Goal: Task Accomplishment & Management: Complete application form

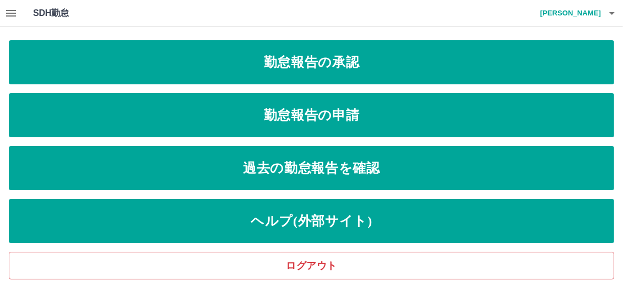
click at [8, 9] on icon "button" at bounding box center [10, 13] width 13 height 13
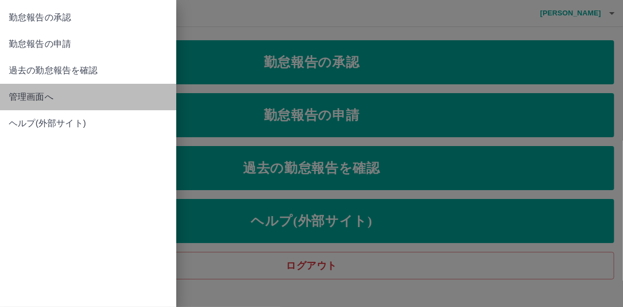
click at [26, 103] on span "管理画面へ" at bounding box center [88, 96] width 159 height 13
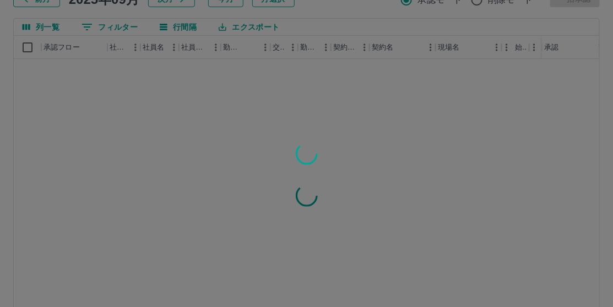
scroll to position [158, 0]
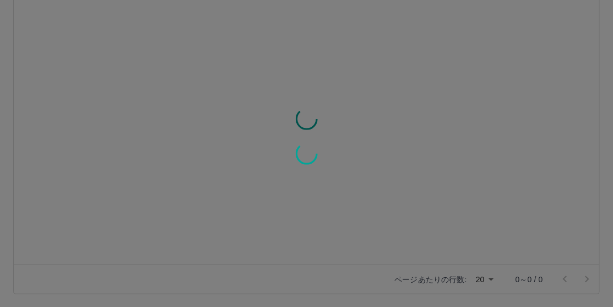
click at [489, 276] on div at bounding box center [306, 153] width 613 height 307
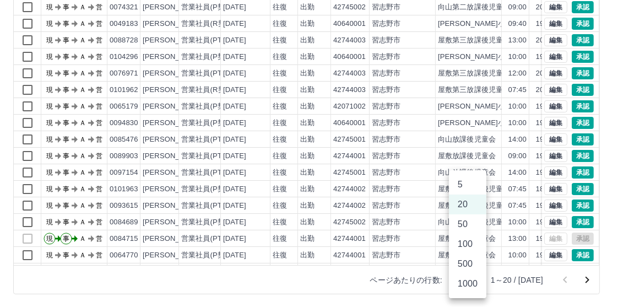
click at [476, 280] on body "SDH勤怠 [PERSON_NAME] 勤務実績承認 前月 [DATE] 次月 今月 月選択 承認モード 削除モード 一括承認 列一覧 0 フィルター 行間隔…" at bounding box center [311, 75] width 623 height 466
click at [474, 244] on li "100" at bounding box center [467, 244] width 37 height 20
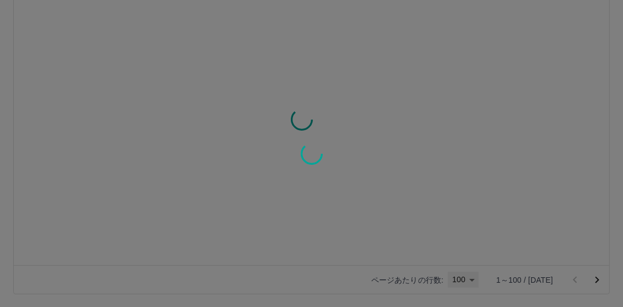
type input "***"
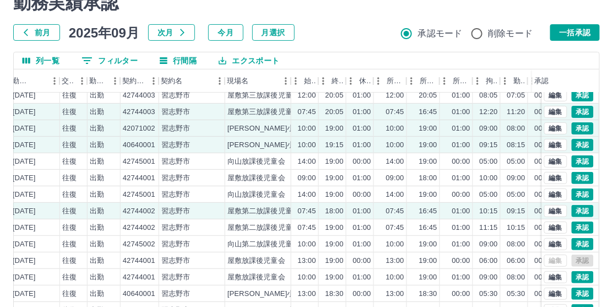
scroll to position [55, 211]
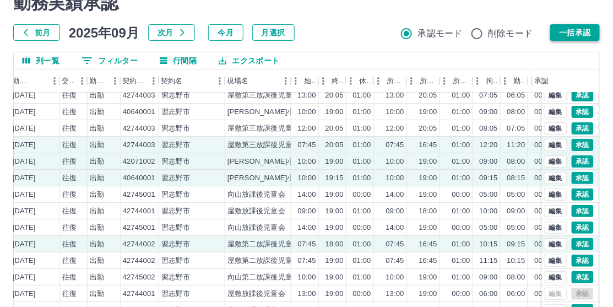
click at [571, 27] on button "一括承認" at bounding box center [576, 32] width 50 height 17
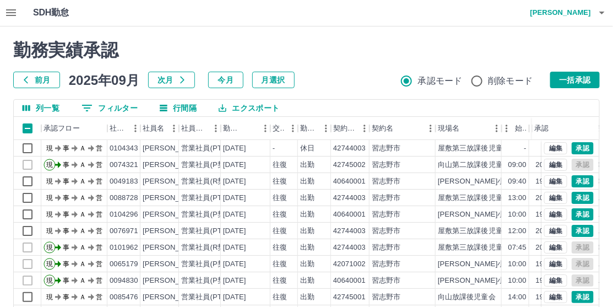
scroll to position [0, 0]
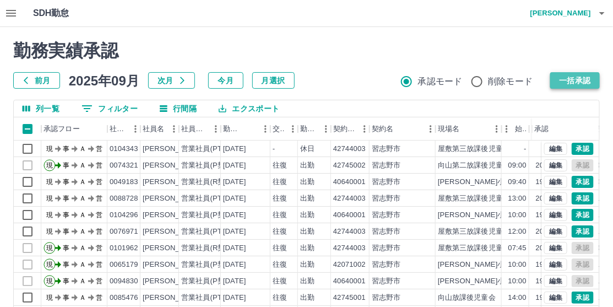
click at [578, 81] on button "一括承認" at bounding box center [576, 80] width 50 height 17
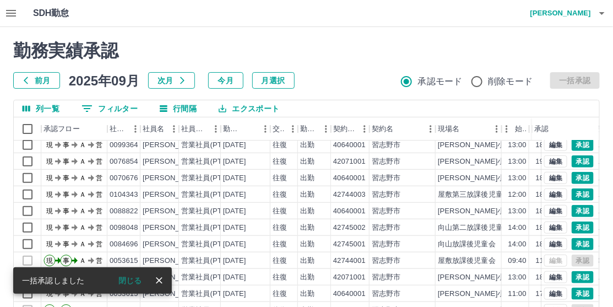
scroll to position [331, 0]
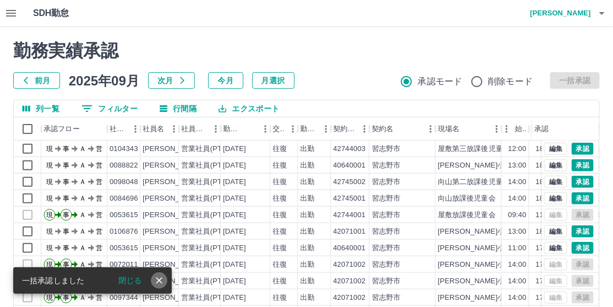
click at [158, 281] on icon "close" at bounding box center [159, 280] width 11 height 11
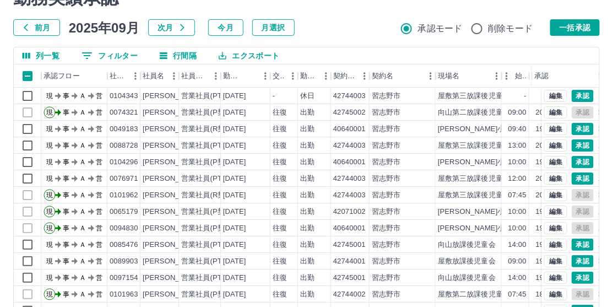
scroll to position [0, 0]
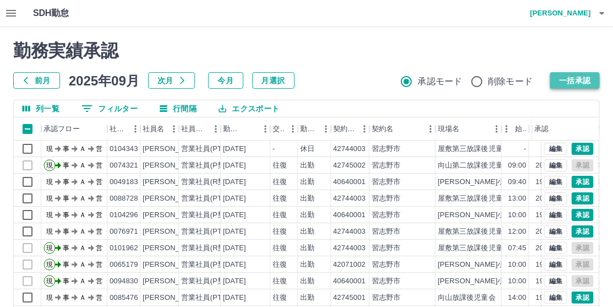
click at [586, 77] on button "一括承認" at bounding box center [576, 80] width 50 height 17
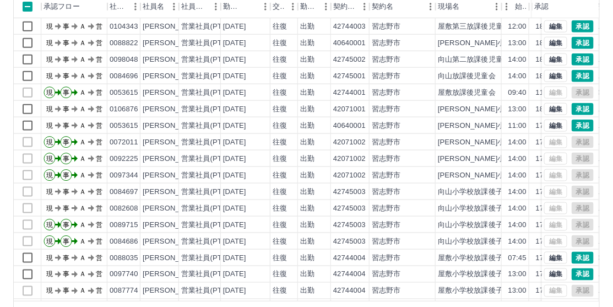
scroll to position [158, 0]
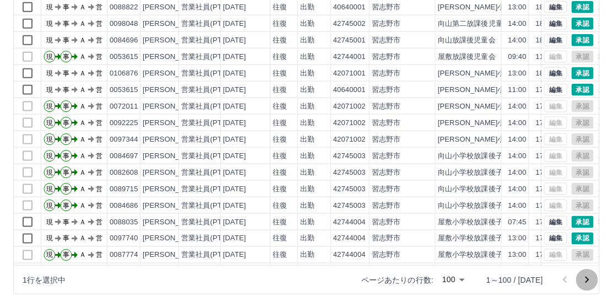
click at [589, 279] on icon "次のページへ" at bounding box center [588, 280] width 4 height 7
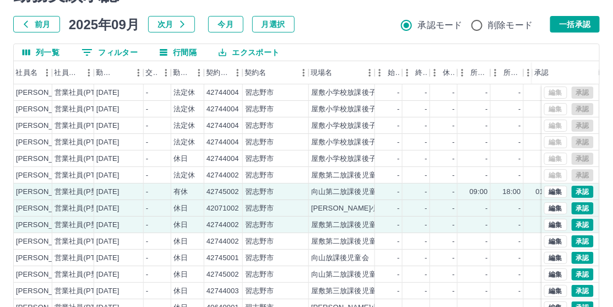
scroll to position [0, 0]
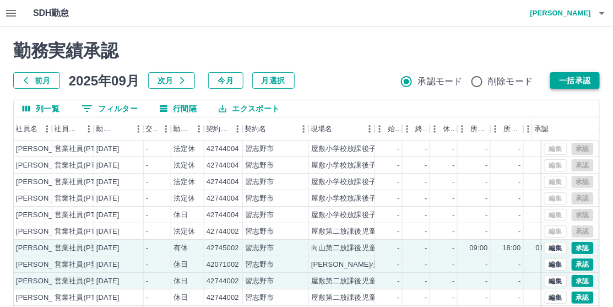
click at [578, 79] on button "一括承認" at bounding box center [576, 80] width 50 height 17
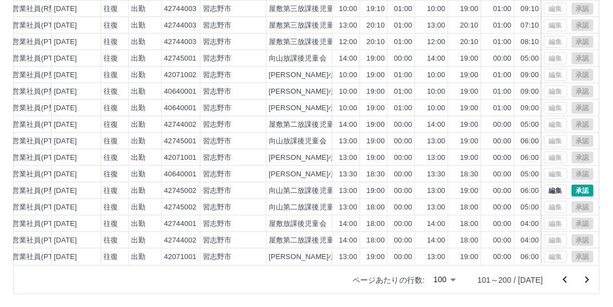
scroll to position [1380, 119]
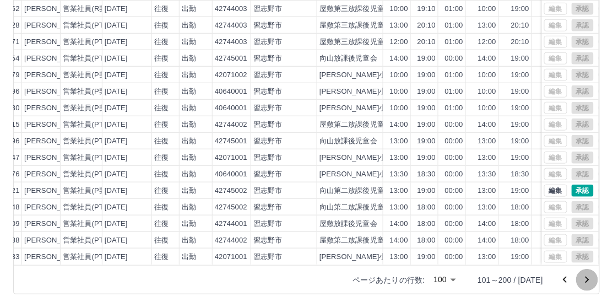
click at [585, 278] on icon "次のページへ" at bounding box center [587, 279] width 13 height 13
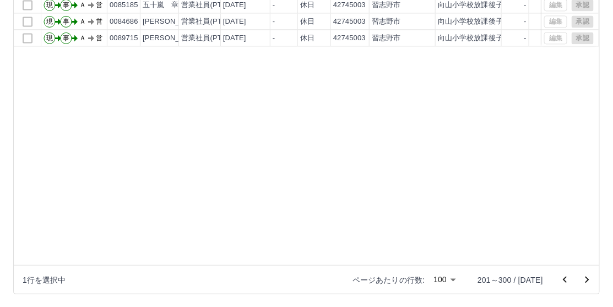
scroll to position [387, 0]
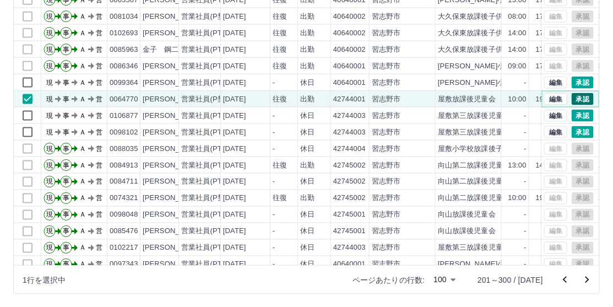
click at [572, 99] on button "承認" at bounding box center [583, 99] width 22 height 12
drag, startPoint x: 110, startPoint y: 80, endPoint x: 138, endPoint y: 82, distance: 28.7
click at [138, 82] on div "0099364" at bounding box center [123, 82] width 33 height 17
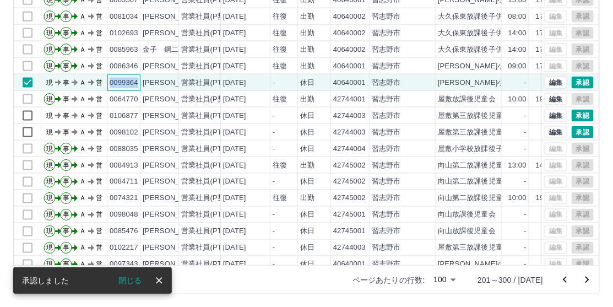
copy div "0099364"
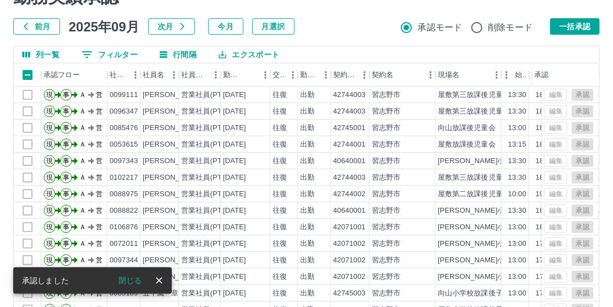
scroll to position [55, 0]
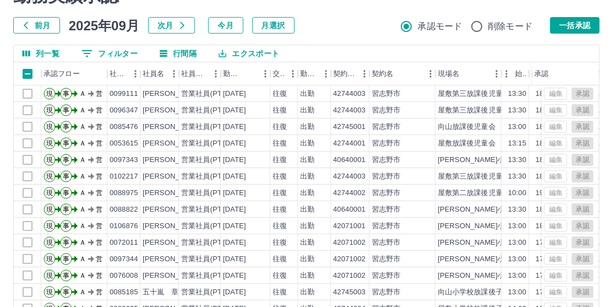
click at [128, 50] on button "0 フィルター" at bounding box center [110, 53] width 74 height 17
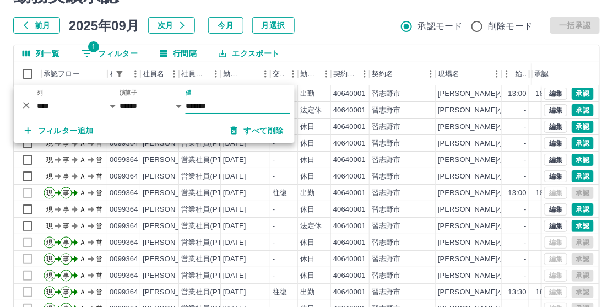
type input "*******"
click at [359, 21] on div "前月 2025年09月 次月 今月 月選択 承認モード 削除モード 一括承認" at bounding box center [306, 25] width 587 height 17
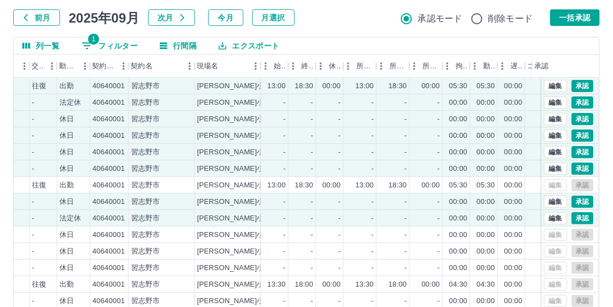
scroll to position [0, 0]
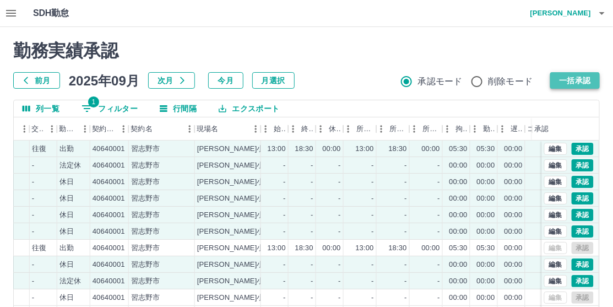
click at [585, 83] on button "一括承認" at bounding box center [576, 80] width 50 height 17
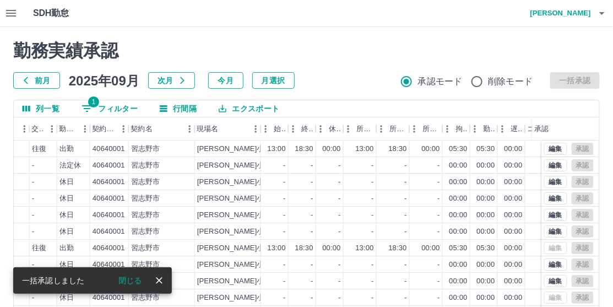
click at [120, 106] on button "1 フィルター" at bounding box center [110, 108] width 74 height 17
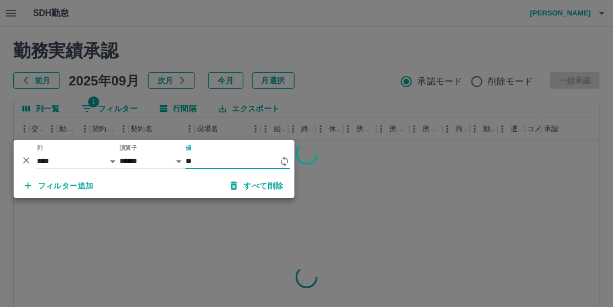
type input "*"
click at [303, 50] on div at bounding box center [306, 153] width 613 height 307
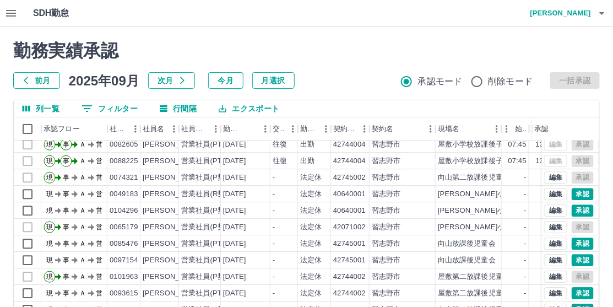
scroll to position [882, 0]
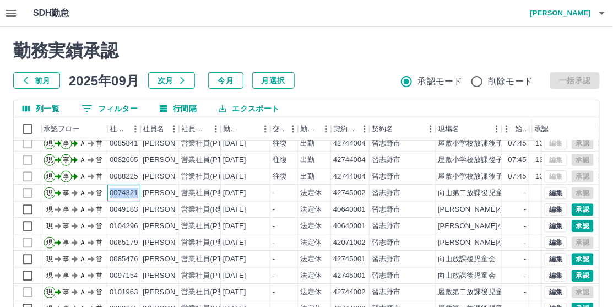
drag, startPoint x: 109, startPoint y: 190, endPoint x: 137, endPoint y: 190, distance: 28.1
click at [137, 190] on div "0074321" at bounding box center [124, 193] width 29 height 10
copy div "0074321"
click at [123, 109] on button "0 フィルター" at bounding box center [110, 108] width 74 height 17
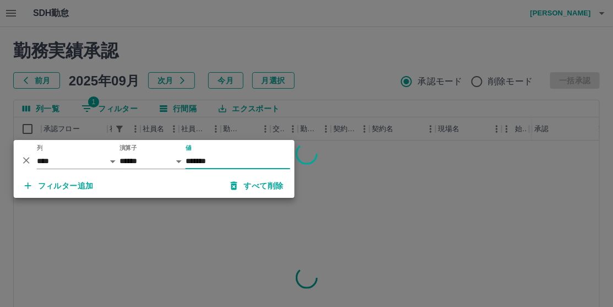
scroll to position [0, 0]
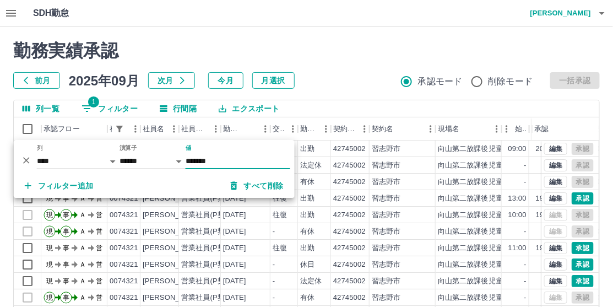
type input "*******"
click at [350, 64] on div "勤務実績承認 前月 2025年09月 次月 今月 月選択 承認モード 削除モード 一括承認" at bounding box center [306, 64] width 587 height 49
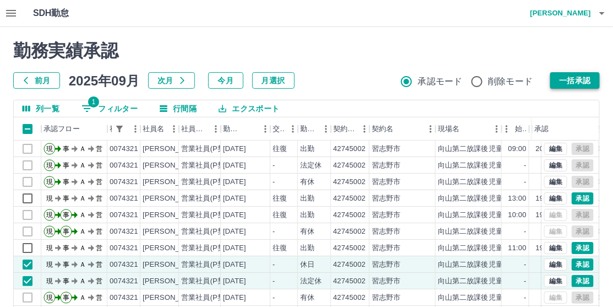
click at [576, 76] on button "一括承認" at bounding box center [576, 80] width 50 height 17
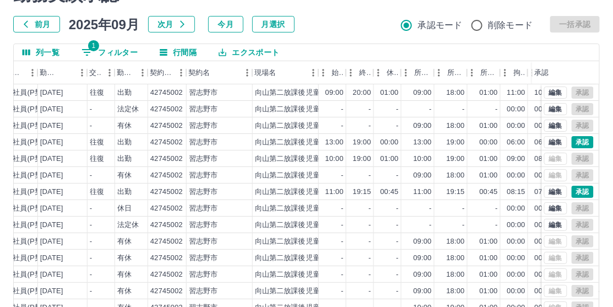
scroll to position [48, 0]
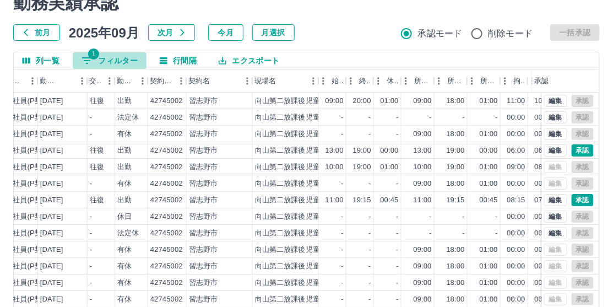
click at [115, 63] on button "1 フィルター" at bounding box center [110, 60] width 74 height 17
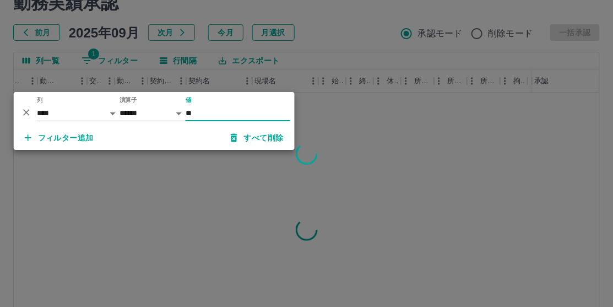
type input "*"
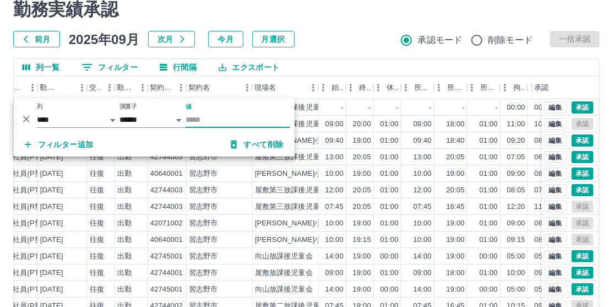
scroll to position [0, 0]
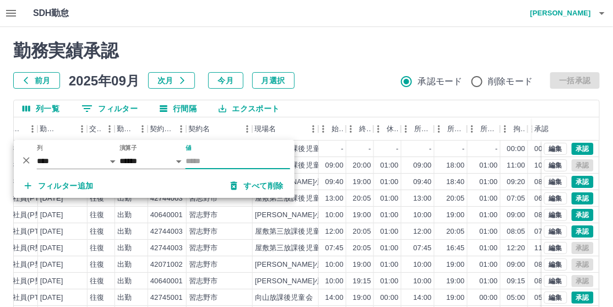
click at [349, 75] on div "前月 2025年09月 次月 今月 月選択 承認モード 削除モード 一括承認" at bounding box center [306, 80] width 587 height 17
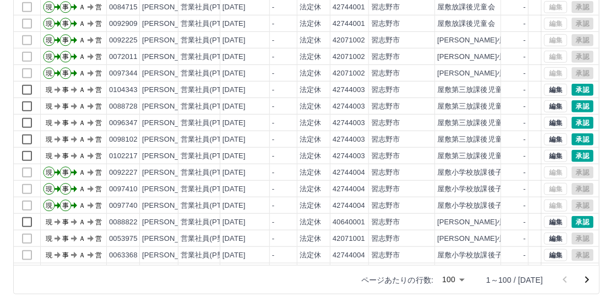
scroll to position [1380, 1]
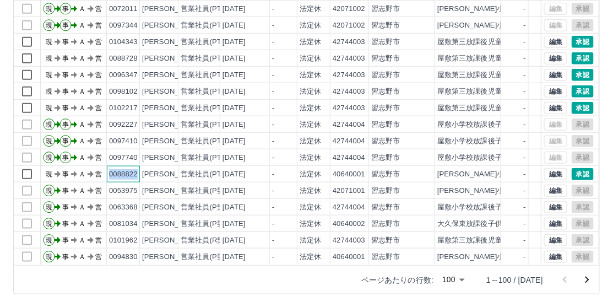
drag, startPoint x: 109, startPoint y: 164, endPoint x: 136, endPoint y: 164, distance: 27.0
click at [136, 169] on div "0088822" at bounding box center [123, 174] width 29 height 10
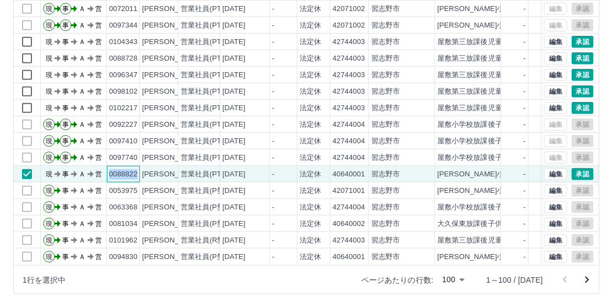
copy div "0088822"
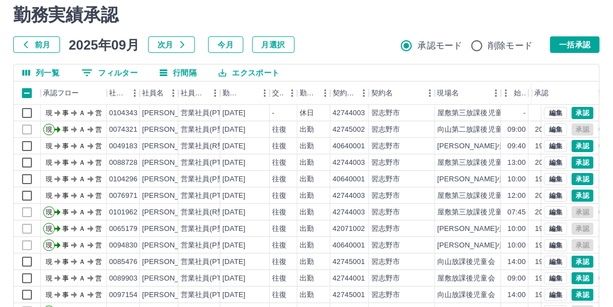
scroll to position [0, 0]
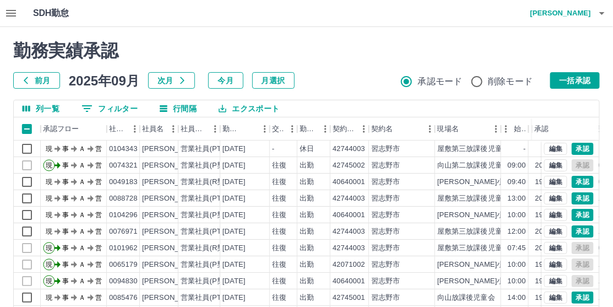
click at [116, 107] on button "0 フィルター" at bounding box center [110, 108] width 74 height 17
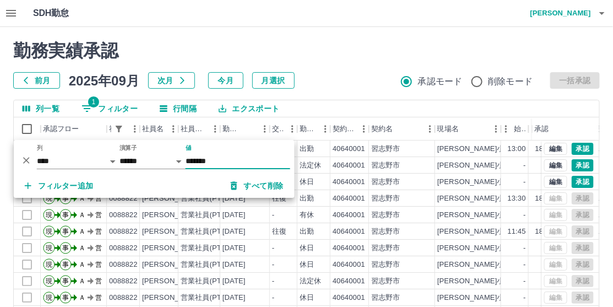
type input "*******"
click at [359, 60] on h2 "勤務実績承認" at bounding box center [306, 50] width 587 height 21
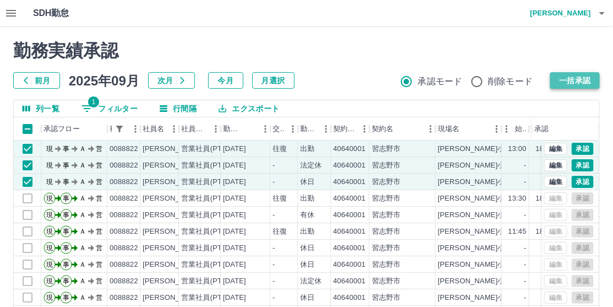
click at [578, 79] on button "一括承認" at bounding box center [576, 80] width 50 height 17
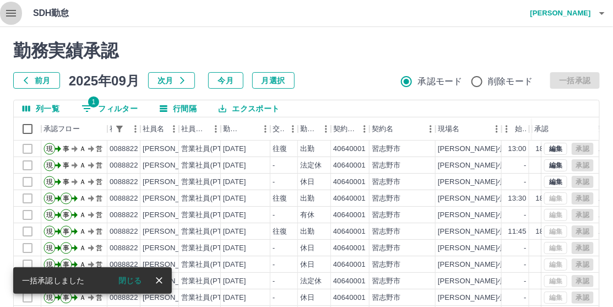
click at [7, 12] on icon "button" at bounding box center [10, 13] width 13 height 13
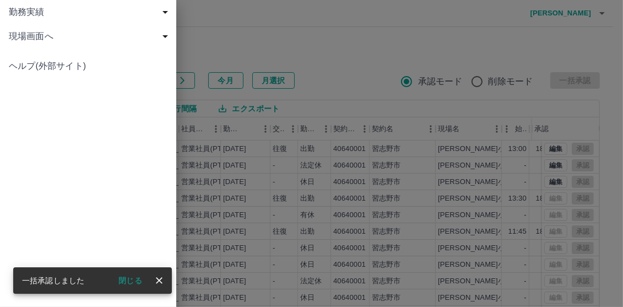
click at [7, 12] on div "勤務実績" at bounding box center [88, 12] width 176 height 24
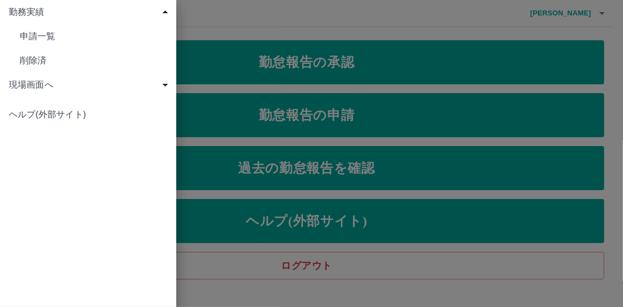
click at [295, 109] on div at bounding box center [311, 153] width 623 height 307
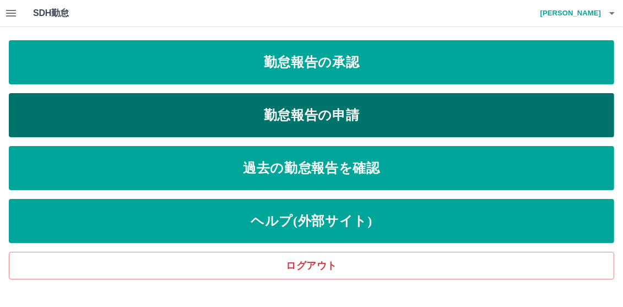
click at [337, 117] on link "勤怠報告の申請" at bounding box center [312, 115] width 606 height 44
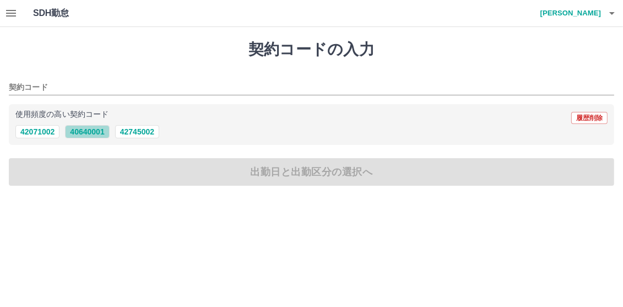
click at [83, 127] on button "40640001" at bounding box center [87, 131] width 44 height 13
type input "********"
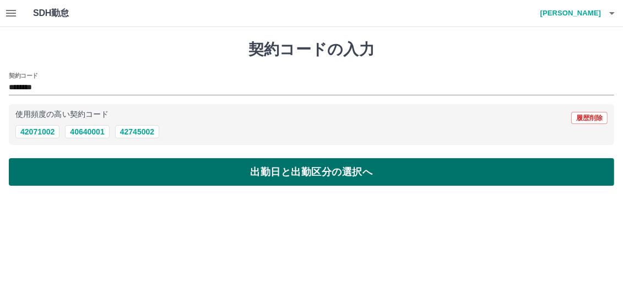
click at [110, 175] on button "出勤日と出勤区分の選択へ" at bounding box center [312, 172] width 606 height 28
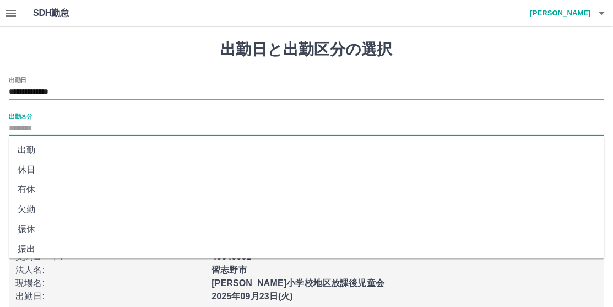
click at [23, 127] on input "出勤区分" at bounding box center [307, 129] width 596 height 14
click at [27, 166] on li "休日" at bounding box center [307, 170] width 596 height 20
type input "**"
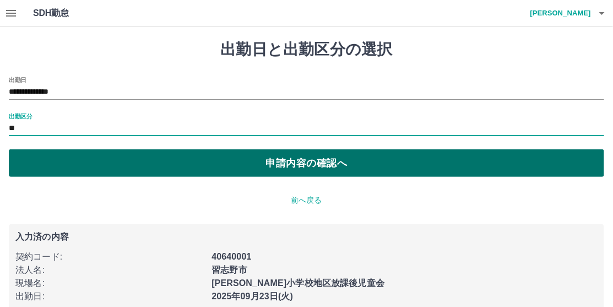
click at [258, 162] on button "申請内容の確認へ" at bounding box center [307, 163] width 596 height 28
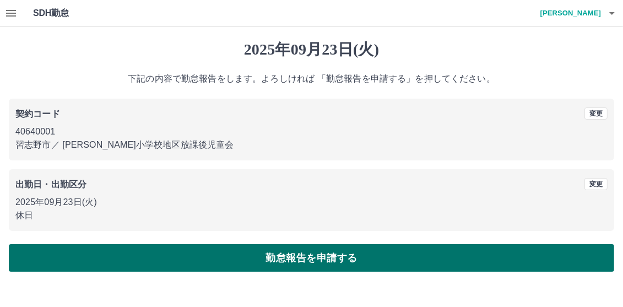
click at [310, 257] on button "勤怠報告を申請する" at bounding box center [312, 258] width 606 height 28
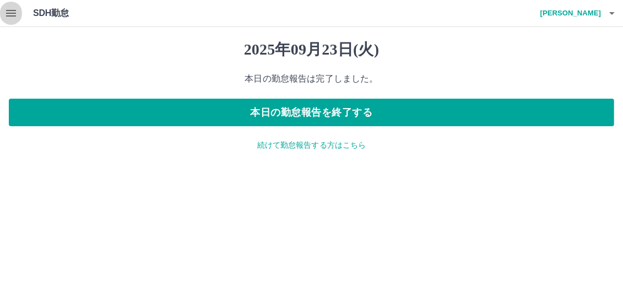
click at [6, 10] on icon "button" at bounding box center [11, 13] width 10 height 7
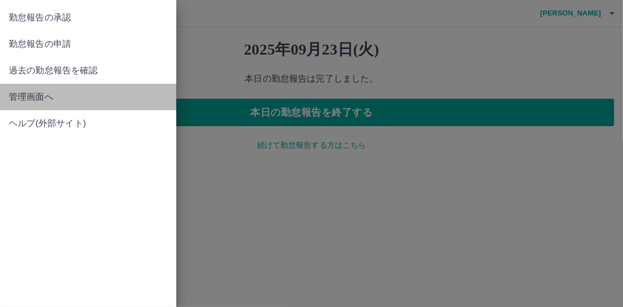
click at [38, 98] on span "管理画面へ" at bounding box center [88, 96] width 159 height 13
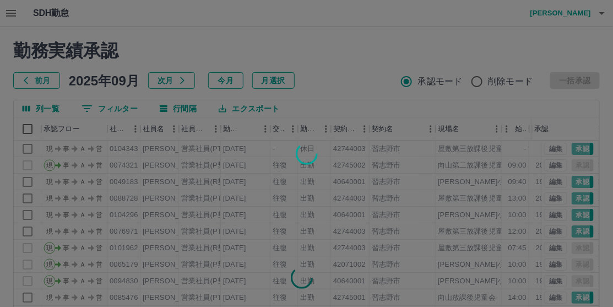
click at [109, 107] on div at bounding box center [306, 153] width 613 height 307
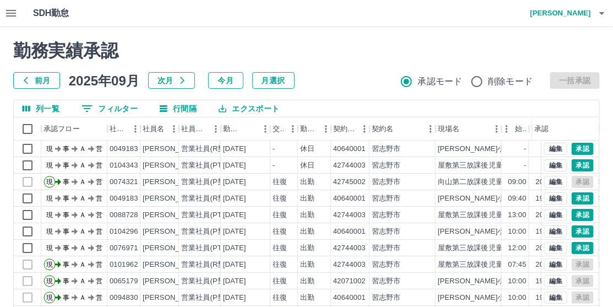
click at [122, 110] on button "0 フィルター" at bounding box center [110, 108] width 74 height 17
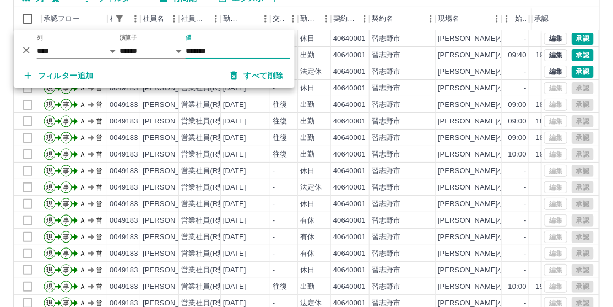
type input "*******"
click at [351, 138] on div "40640001" at bounding box center [349, 138] width 33 height 10
